Goal: Browse casually

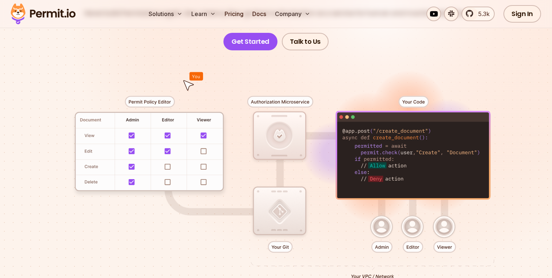
scroll to position [126, 0]
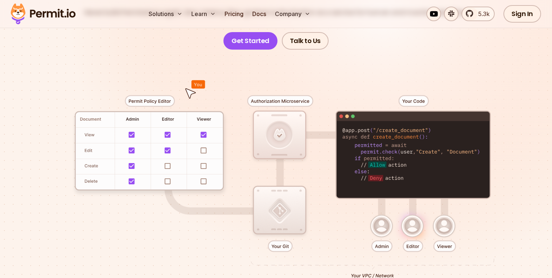
click at [169, 166] on div at bounding box center [275, 184] width 511 height 269
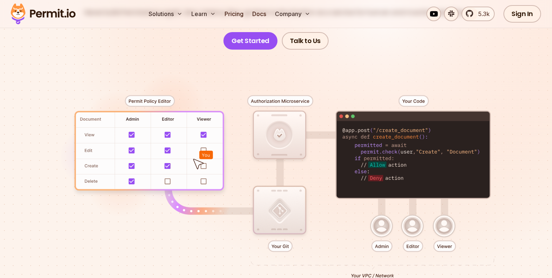
click at [204, 149] on div at bounding box center [275, 184] width 511 height 269
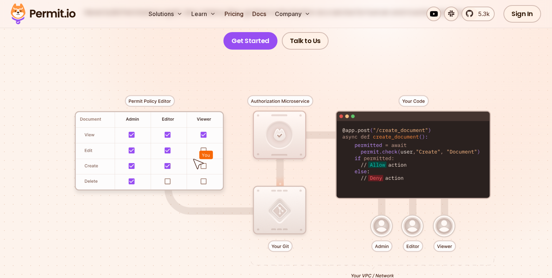
click at [203, 150] on div at bounding box center [275, 184] width 511 height 269
click at [202, 165] on div at bounding box center [275, 184] width 511 height 269
click at [171, 178] on div at bounding box center [275, 184] width 511 height 269
click at [171, 179] on div at bounding box center [275, 184] width 511 height 269
click at [165, 182] on div at bounding box center [275, 184] width 511 height 269
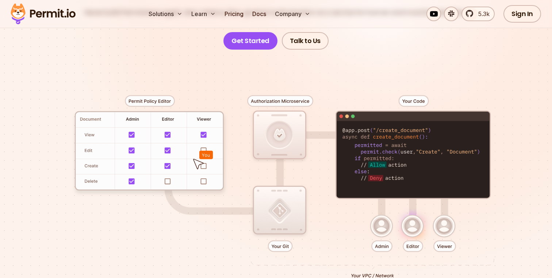
click at [165, 182] on div at bounding box center [275, 184] width 511 height 269
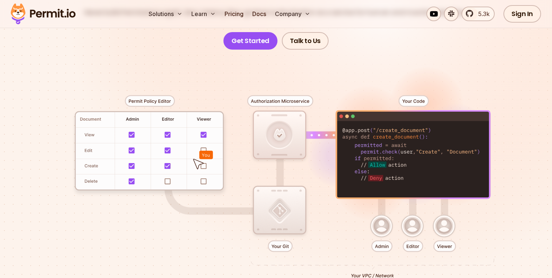
drag, startPoint x: 197, startPoint y: 163, endPoint x: 206, endPoint y: 146, distance: 19.4
click at [206, 146] on div at bounding box center [275, 184] width 511 height 269
